Goal: Find contact information: Find contact information

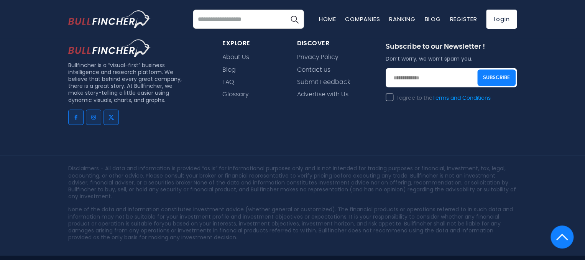
scroll to position [907, 0]
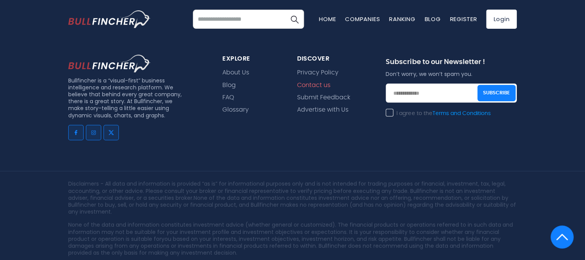
click at [304, 84] on link "Contact us" at bounding box center [313, 85] width 33 height 7
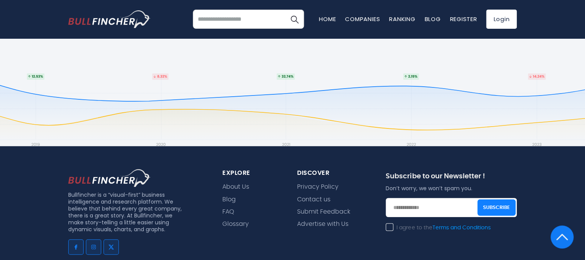
scroll to position [260, 0]
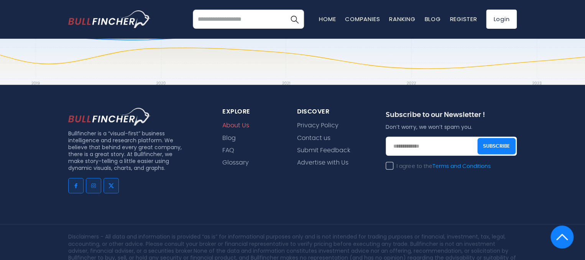
click at [234, 126] on link "About Us" at bounding box center [235, 125] width 27 height 7
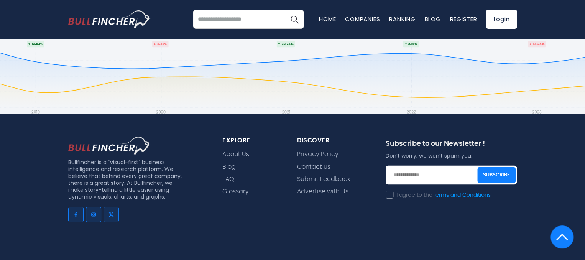
scroll to position [552, 0]
